Goal: Transaction & Acquisition: Purchase product/service

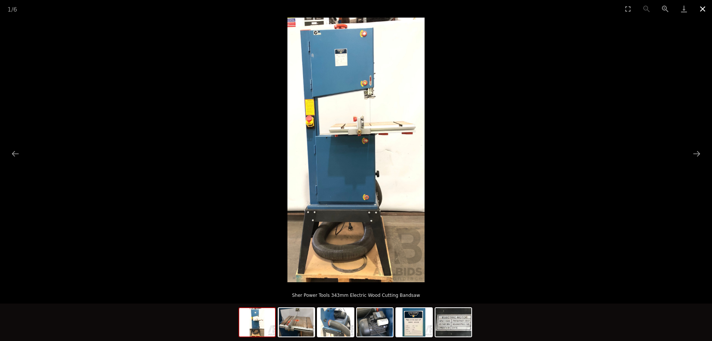
click at [700, 6] on button "Close gallery" at bounding box center [703, 9] width 19 height 18
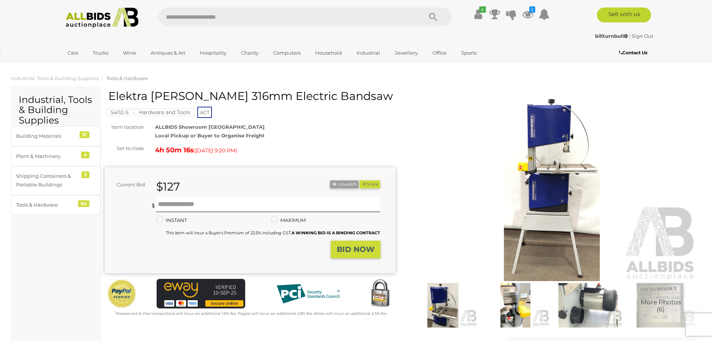
scroll to position [262, 0]
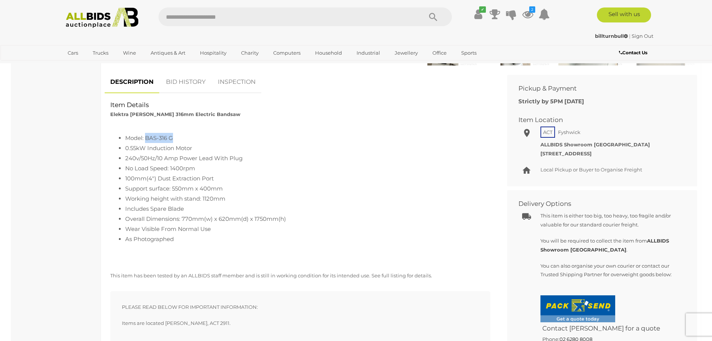
click at [96, 18] on img at bounding box center [102, 17] width 81 height 21
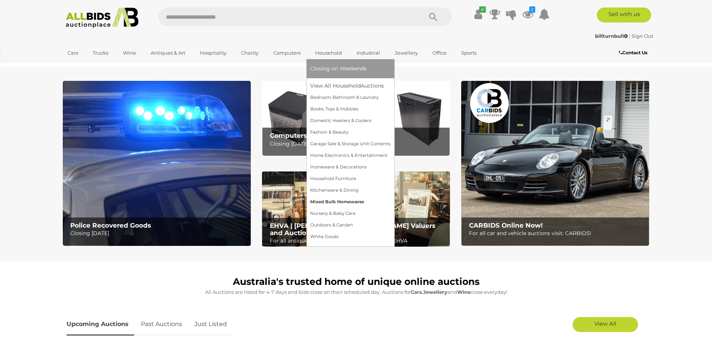
click at [347, 201] on link "Mixed Bulk Homewares" at bounding box center [350, 202] width 80 height 12
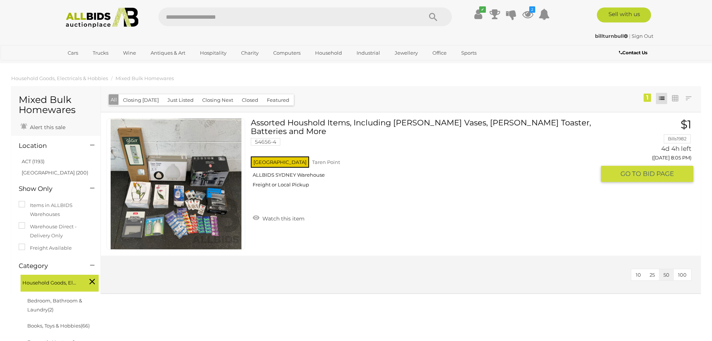
click at [311, 133] on link "Assorted Houshold Items, Including MAXWELL WILLIAMS Vases, RUSSELL HOBS Toaster…" at bounding box center [425, 155] width 339 height 75
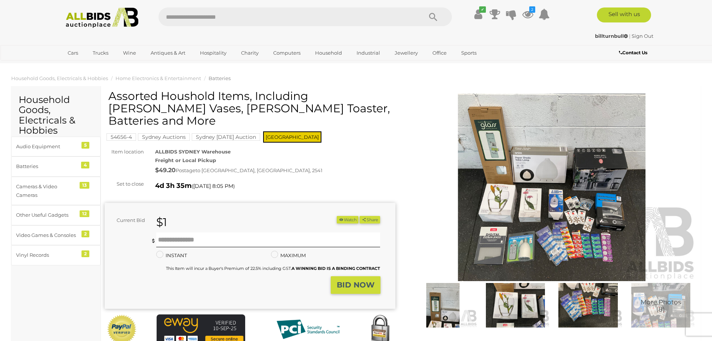
click at [519, 176] on img at bounding box center [552, 186] width 291 height 187
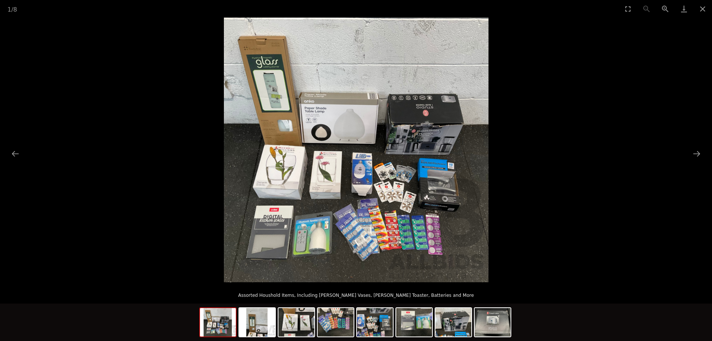
click at [365, 230] on img at bounding box center [356, 150] width 265 height 264
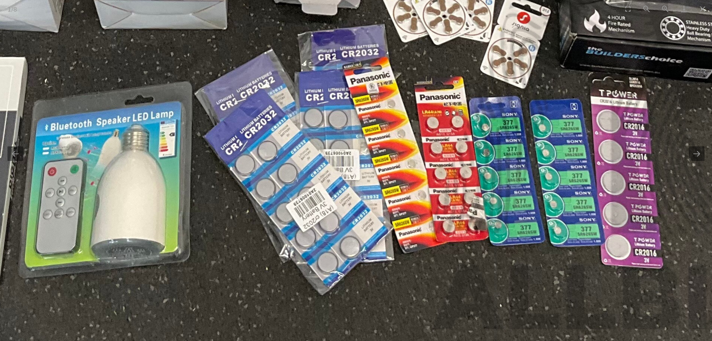
drag, startPoint x: 352, startPoint y: 220, endPoint x: 326, endPoint y: 125, distance: 98.8
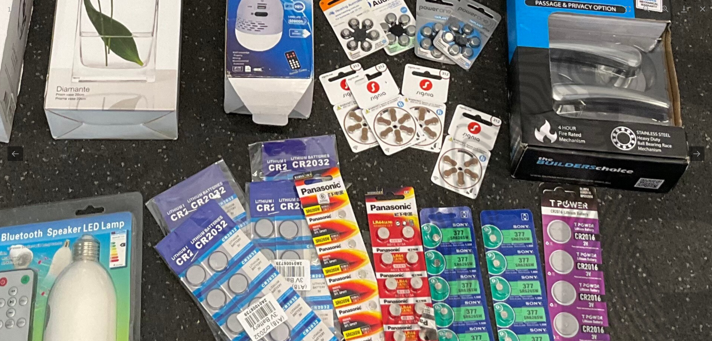
drag, startPoint x: 345, startPoint y: 126, endPoint x: 308, endPoint y: 239, distance: 119.7
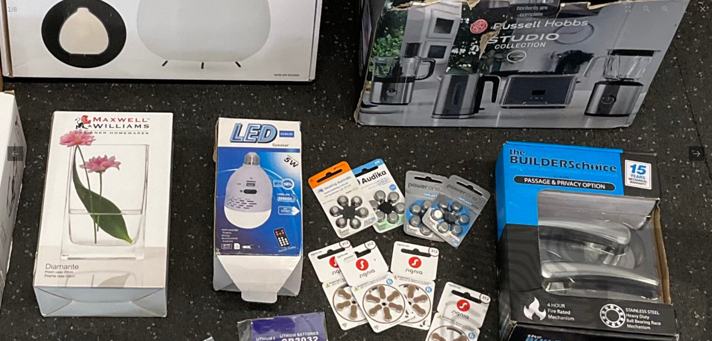
drag, startPoint x: 332, startPoint y: 110, endPoint x: 327, endPoint y: 248, distance: 138.1
click at [327, 248] on img at bounding box center [233, 106] width 1131 height 1129
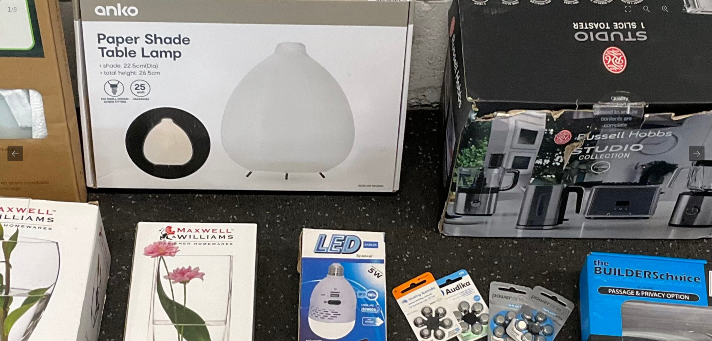
drag, startPoint x: 330, startPoint y: 111, endPoint x: 413, endPoint y: 202, distance: 122.5
click at [413, 202] on img at bounding box center [317, 217] width 1131 height 1129
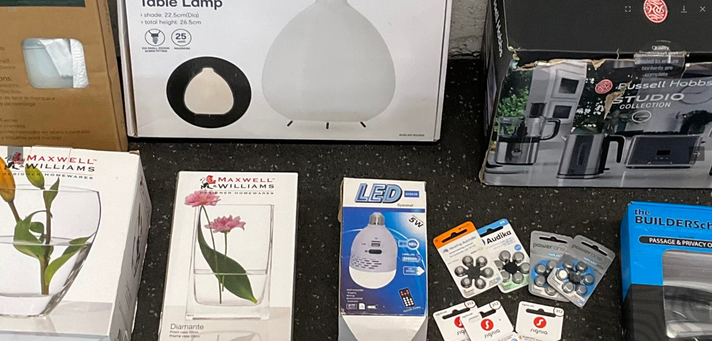
drag, startPoint x: 403, startPoint y: 193, endPoint x: 464, endPoint y: 104, distance: 108.0
click at [461, 111] on img at bounding box center [358, 166] width 1131 height 1129
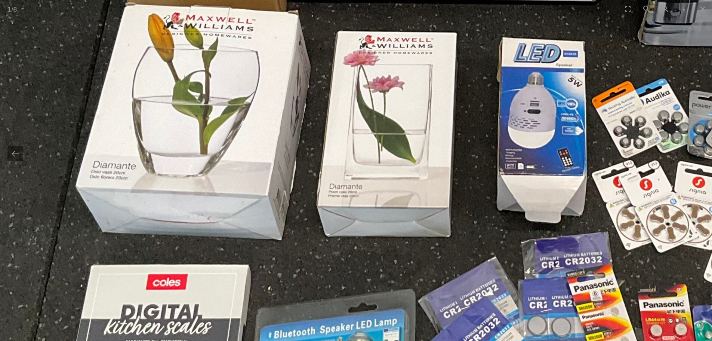
drag, startPoint x: 351, startPoint y: 151, endPoint x: 473, endPoint y: 74, distance: 144.0
click at [473, 74] on img at bounding box center [517, 26] width 1131 height 1129
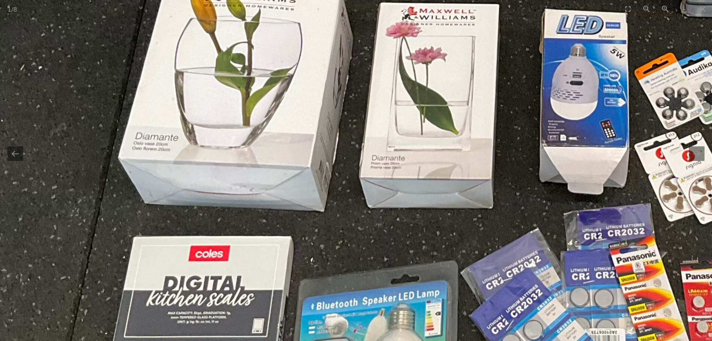
drag, startPoint x: 403, startPoint y: 188, endPoint x: 397, endPoint y: 200, distance: 13.0
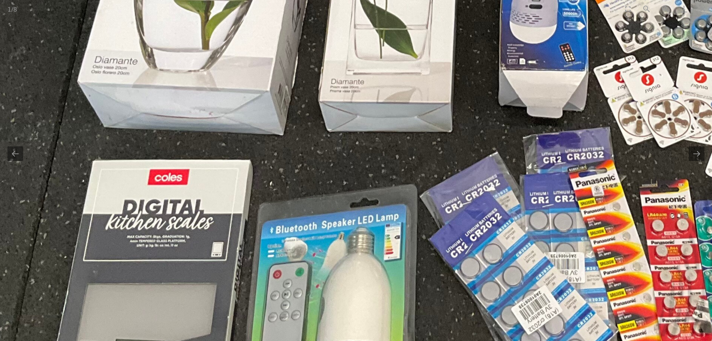
drag, startPoint x: 382, startPoint y: 147, endPoint x: 341, endPoint y: 65, distance: 91.5
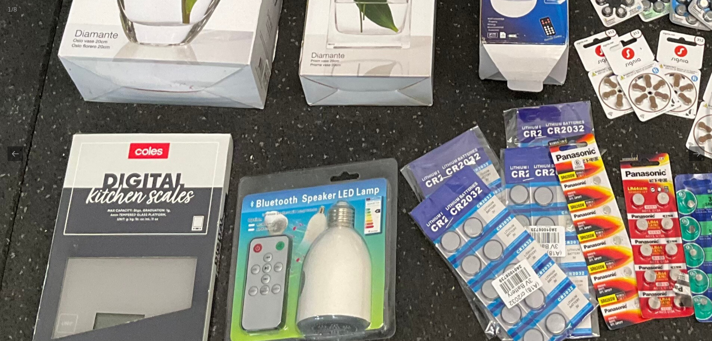
drag, startPoint x: 372, startPoint y: 194, endPoint x: 347, endPoint y: 238, distance: 51.1
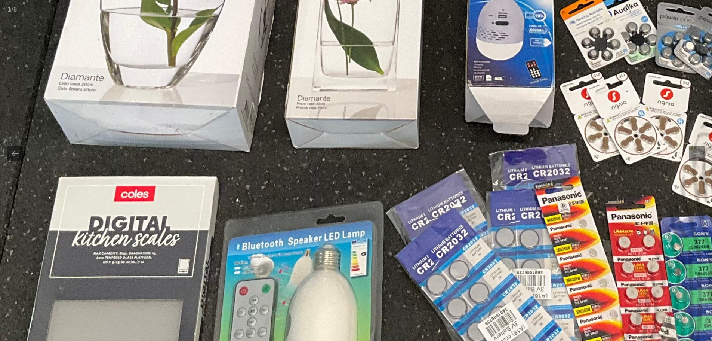
drag, startPoint x: 351, startPoint y: 162, endPoint x: 336, endPoint y: 292, distance: 130.6
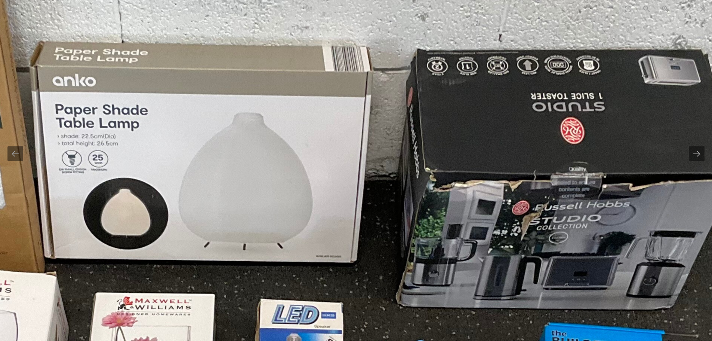
drag, startPoint x: 346, startPoint y: 208, endPoint x: 152, endPoint y: 127, distance: 210.0
click at [152, 127] on img at bounding box center [275, 287] width 1131 height 1129
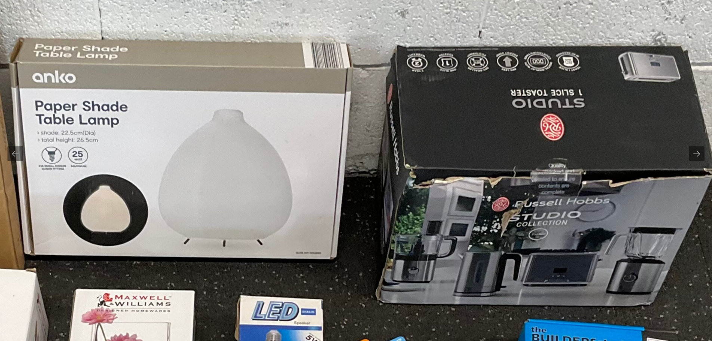
click at [706, 10] on button "Close gallery" at bounding box center [703, 9] width 19 height 18
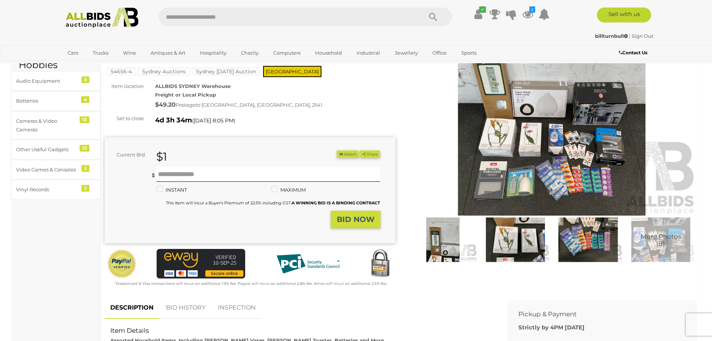
scroll to position [150, 0]
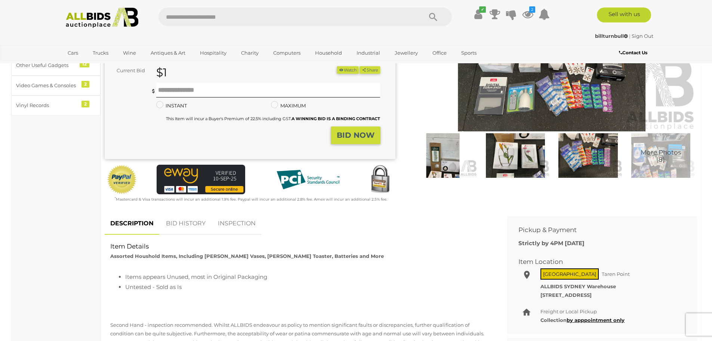
click at [655, 152] on span "More Photos (8)" at bounding box center [661, 156] width 40 height 14
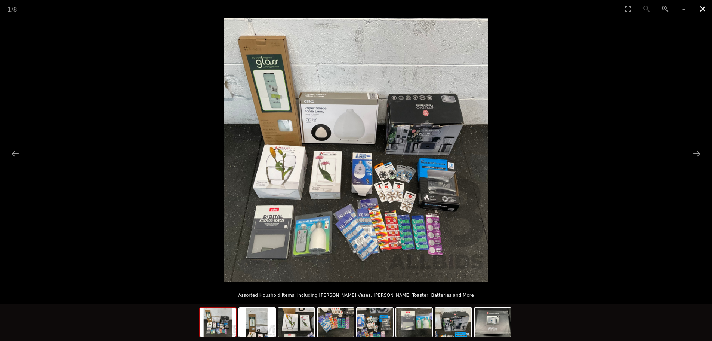
click at [698, 8] on button "Close gallery" at bounding box center [703, 9] width 19 height 18
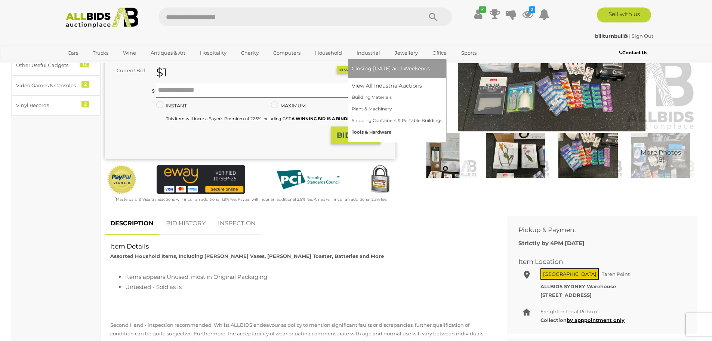
click at [366, 130] on link "Tools & Hardware" at bounding box center [397, 132] width 91 height 12
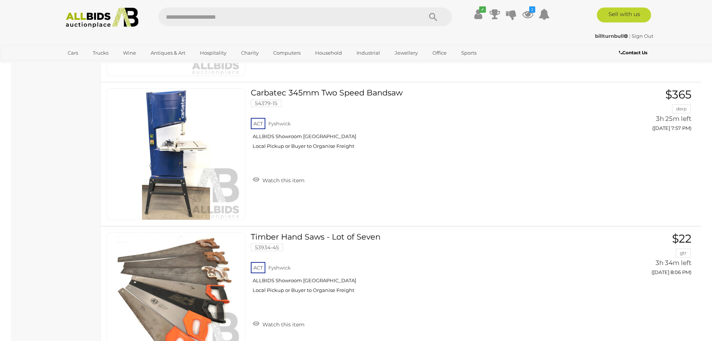
scroll to position [3552, 0]
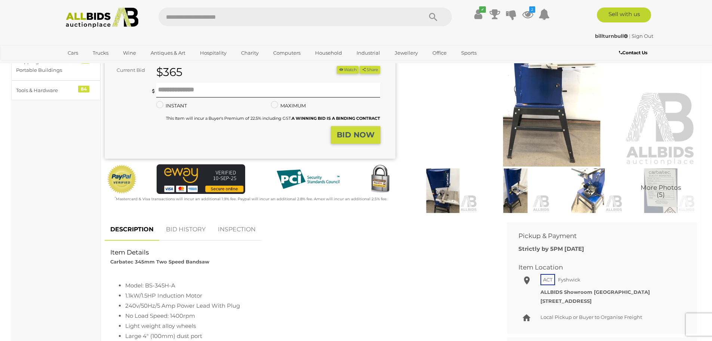
scroll to position [187, 0]
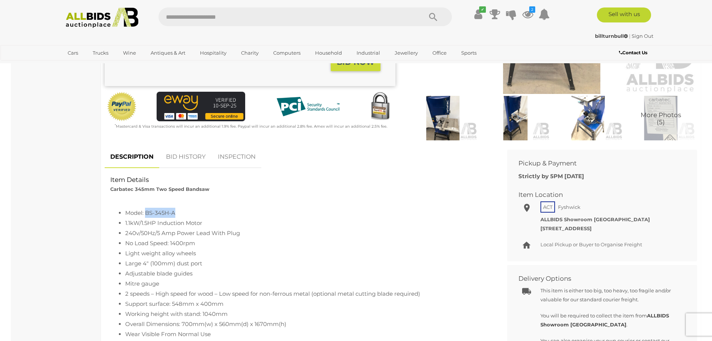
drag, startPoint x: 147, startPoint y: 214, endPoint x: 176, endPoint y: 214, distance: 29.9
click at [176, 214] on li "Model: BS-345H-A" at bounding box center [307, 213] width 365 height 10
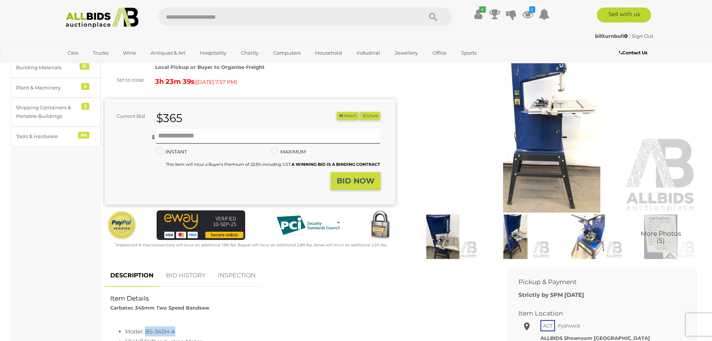
scroll to position [37, 0]
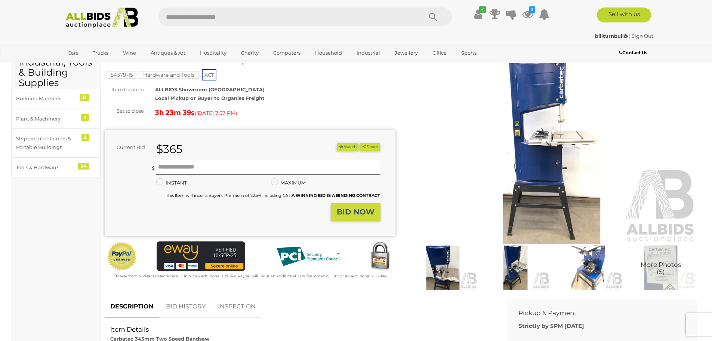
click at [537, 125] on img at bounding box center [552, 149] width 291 height 187
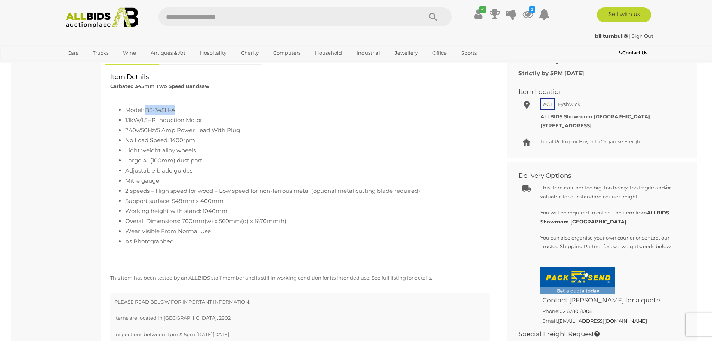
scroll to position [299, 0]
